Goal: Information Seeking & Learning: Learn about a topic

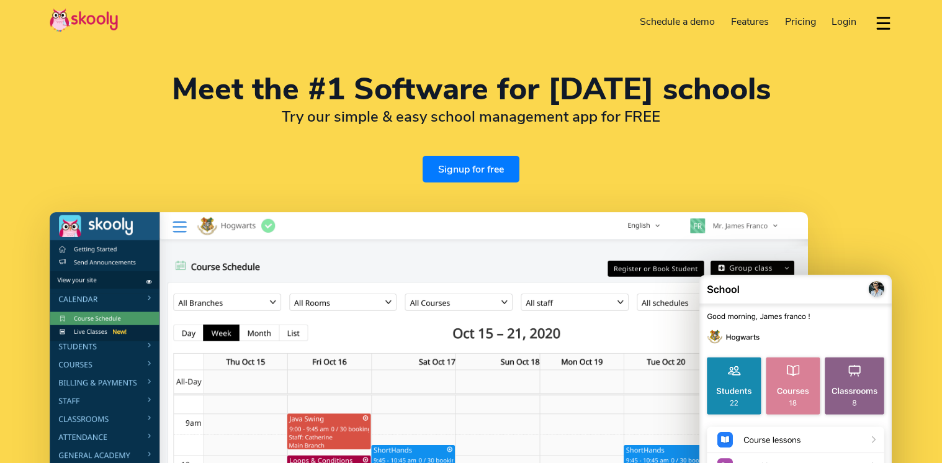
select select "en"
select select "1"
select select "[GEOGRAPHIC_DATA]"
select select "America/New_York"
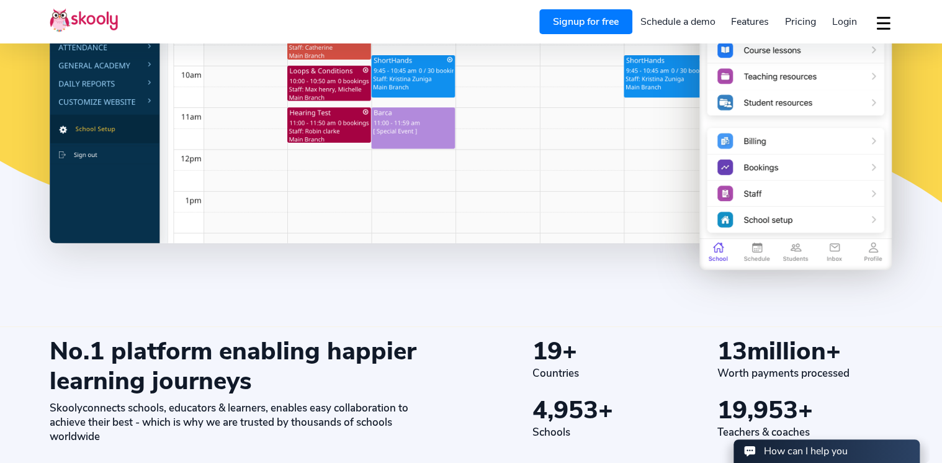
scroll to position [497, 0]
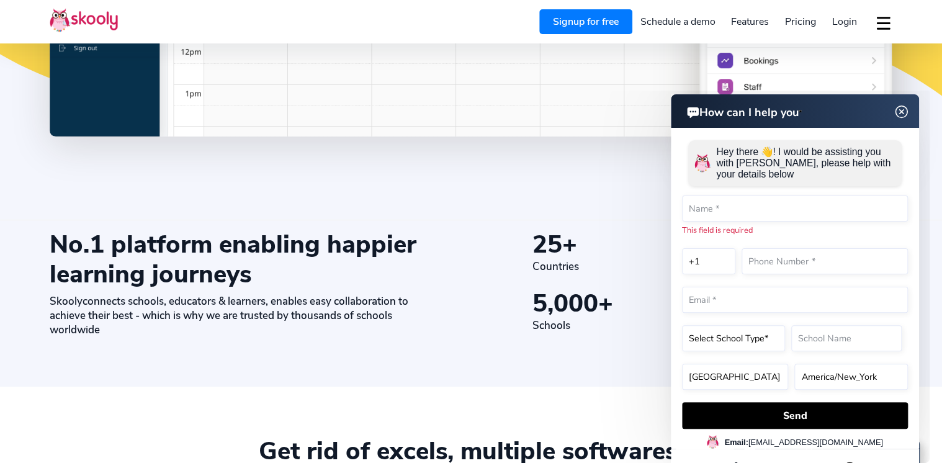
click at [900, 110] on img at bounding box center [902, 112] width 24 height 16
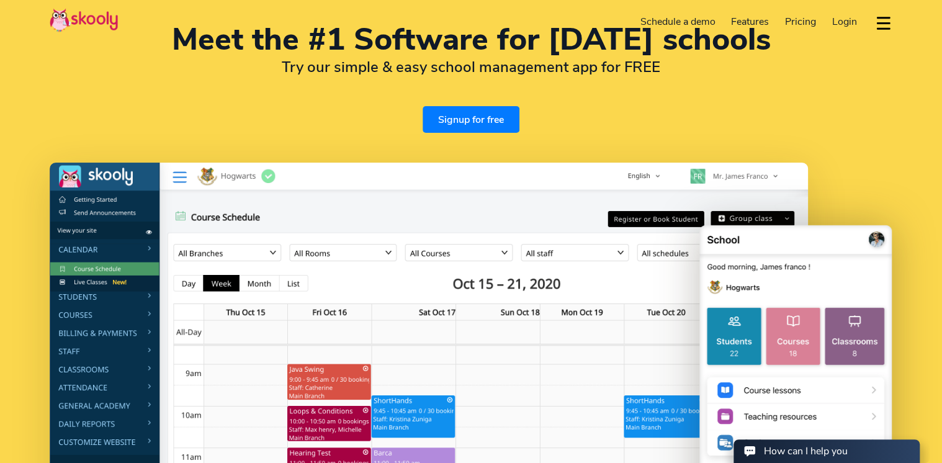
scroll to position [0, 0]
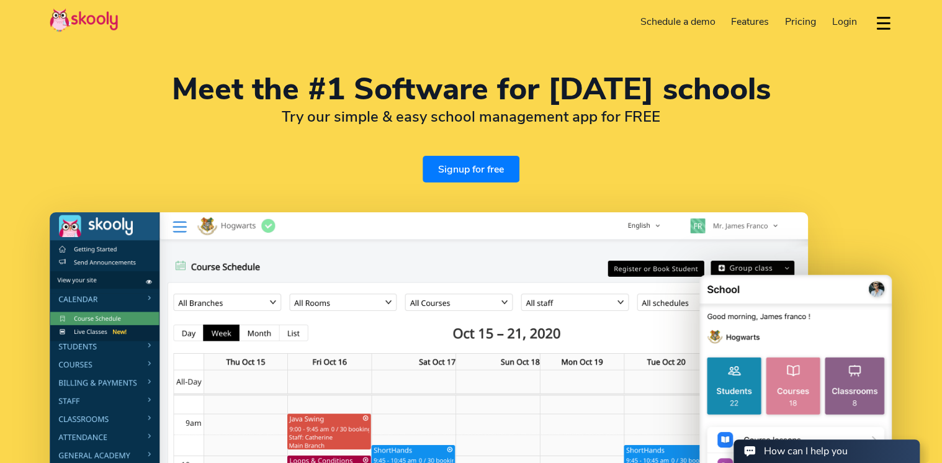
click at [793, 20] on span "Pricing" at bounding box center [800, 22] width 31 height 14
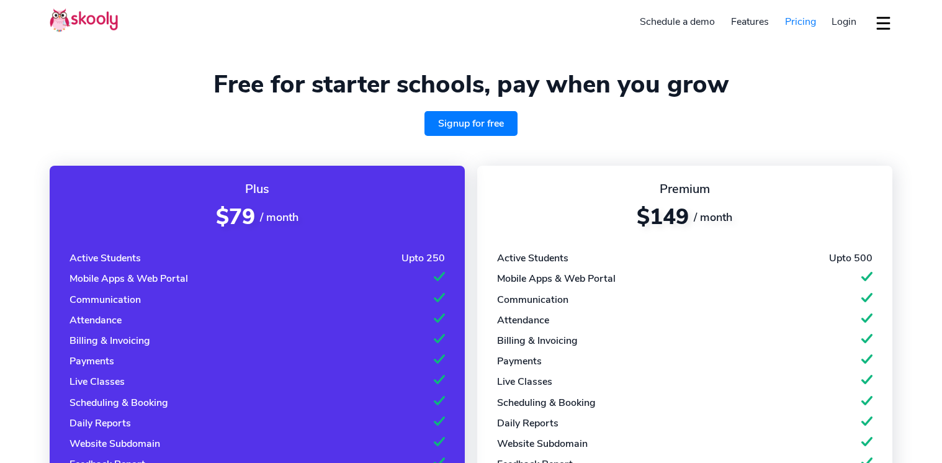
select select "en"
select select "1"
select select "[GEOGRAPHIC_DATA]"
select select "America/New_York"
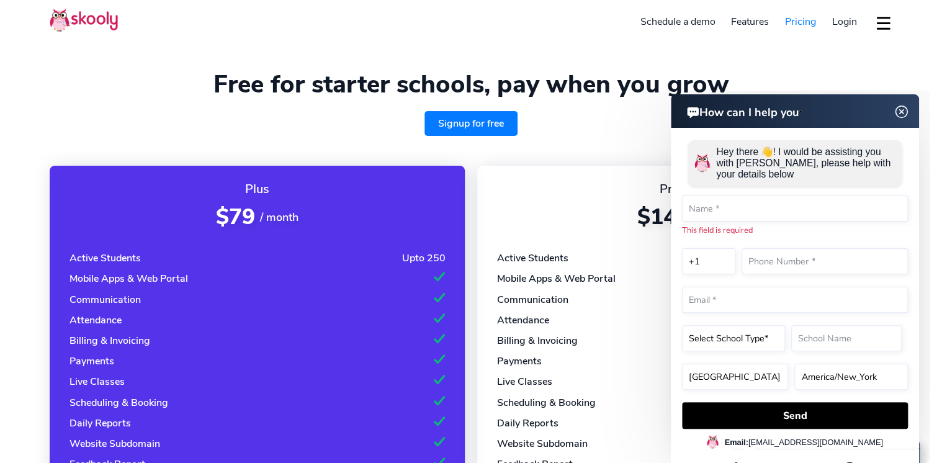
click at [903, 110] on img at bounding box center [902, 112] width 24 height 16
